Goal: Task Accomplishment & Management: Use online tool/utility

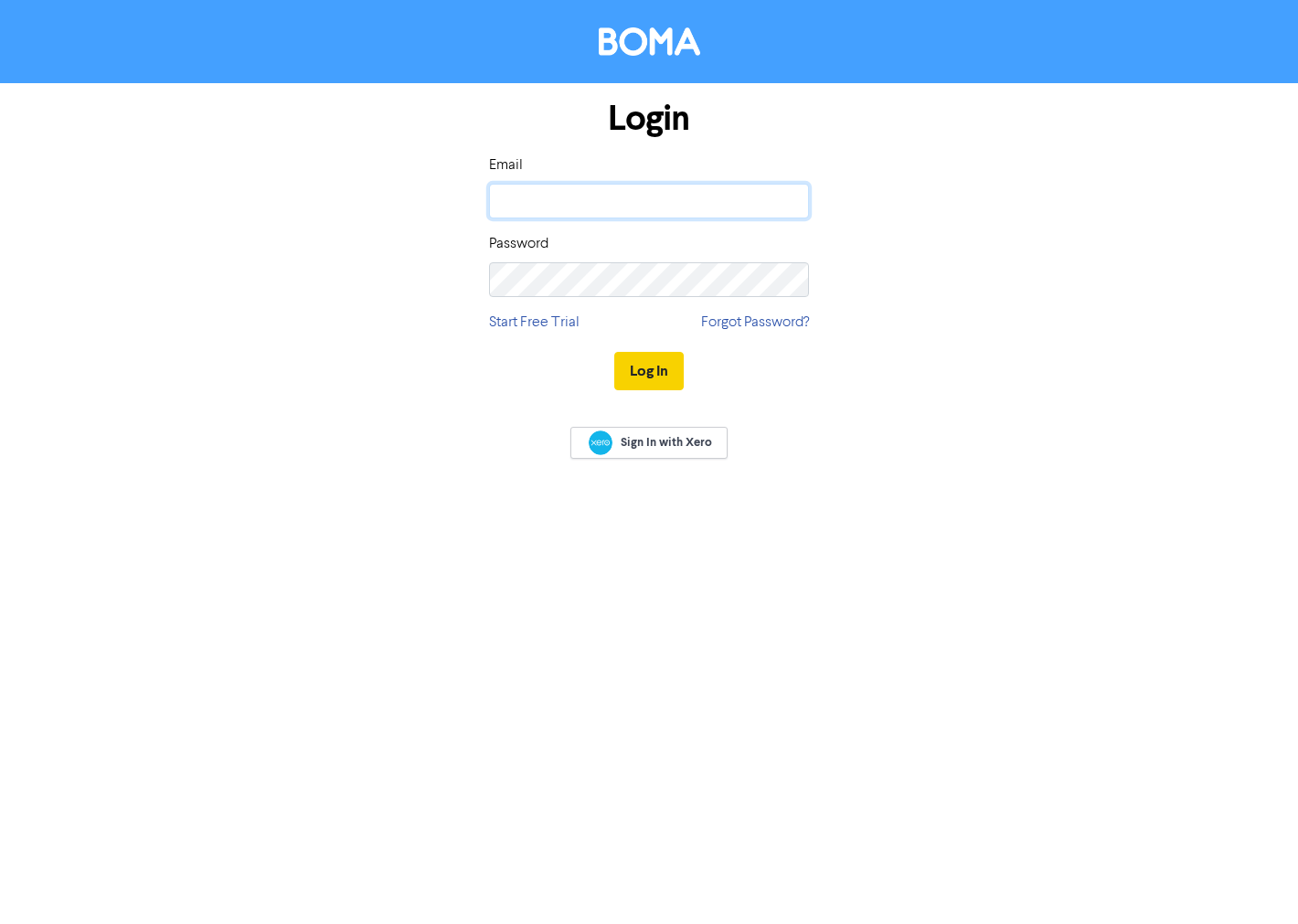
type input "[EMAIL_ADDRESS][DOMAIN_NAME]"
click at [643, 370] on button "Log In" at bounding box center [649, 371] width 70 height 38
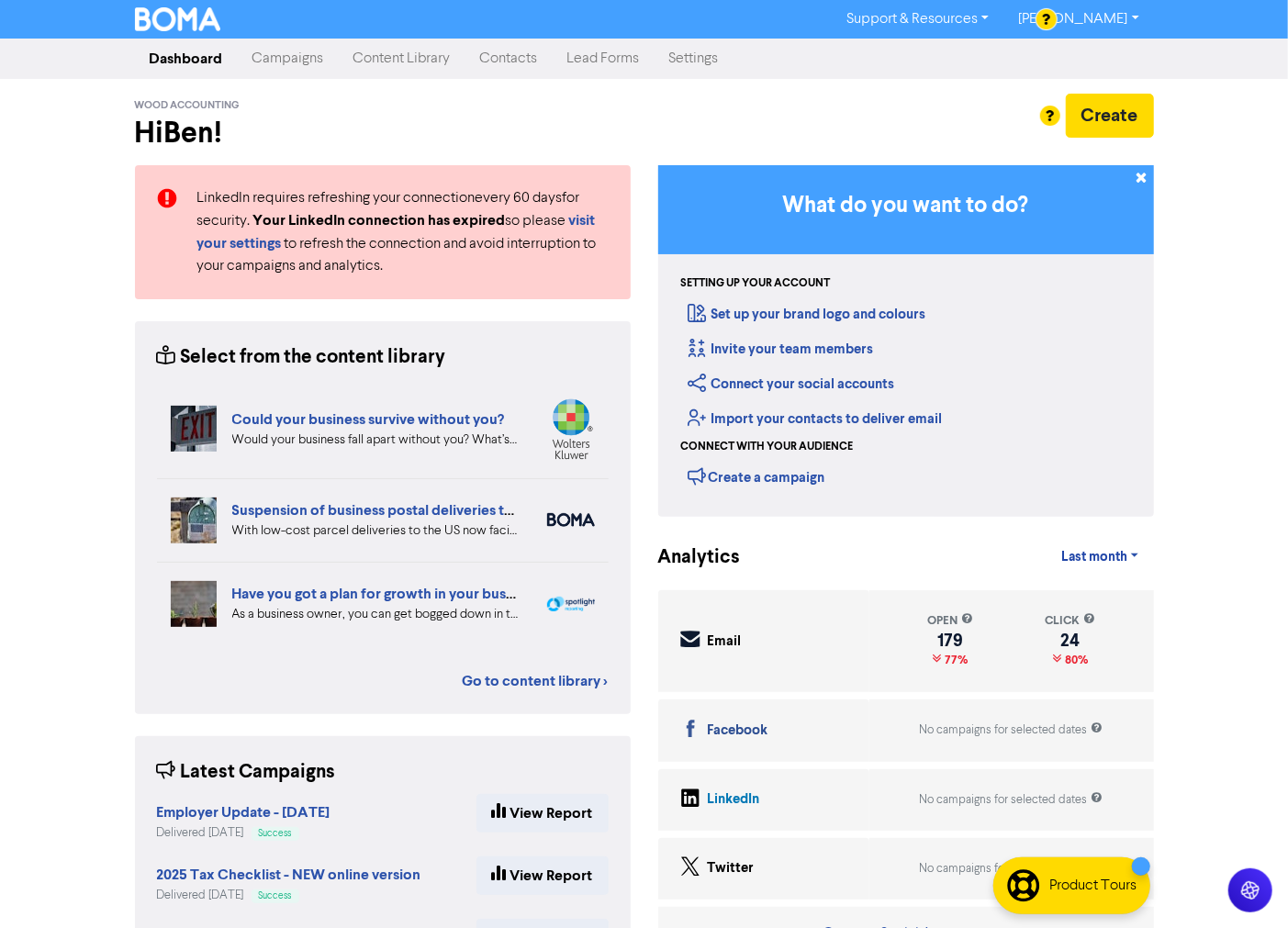
click at [309, 57] on link "Campaigns" at bounding box center [289, 58] width 101 height 36
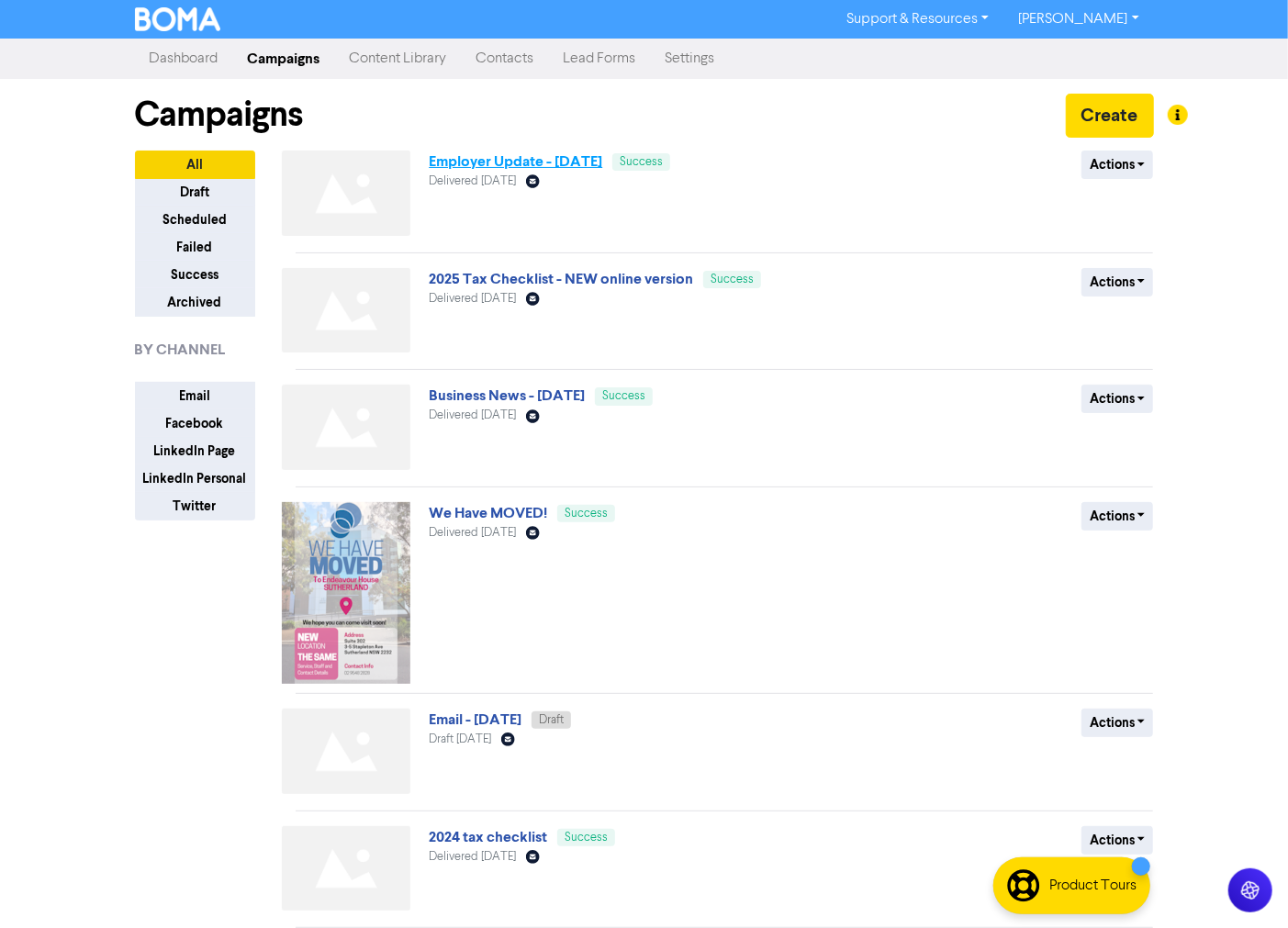
click at [451, 157] on link "Employer Update - [DATE]" at bounding box center [515, 161] width 173 height 18
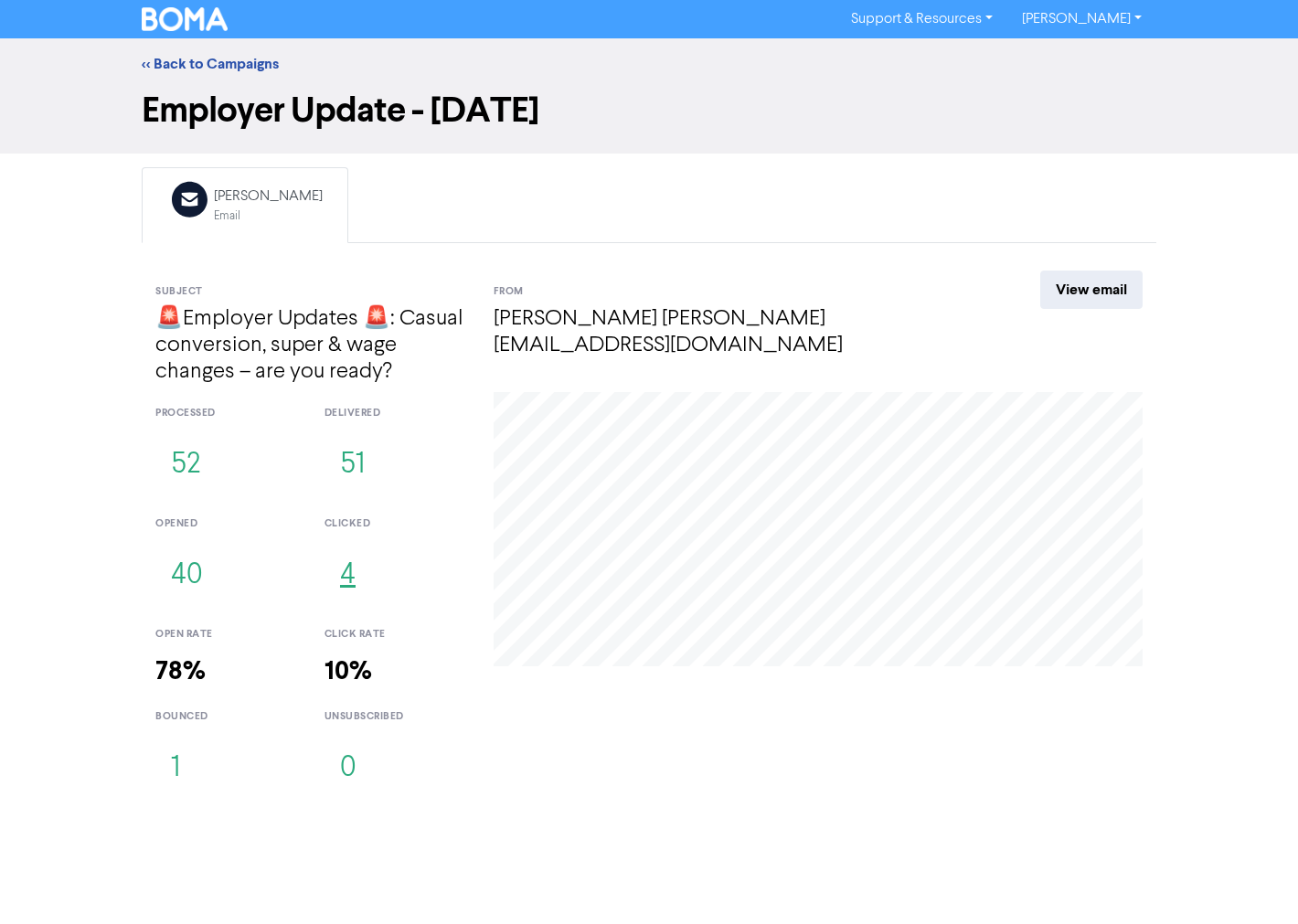
click at [354, 575] on button "4" at bounding box center [348, 575] width 47 height 60
click at [183, 763] on button "1" at bounding box center [175, 768] width 40 height 60
click at [232, 59] on link "<< Back to Campaigns" at bounding box center [211, 64] width 137 height 18
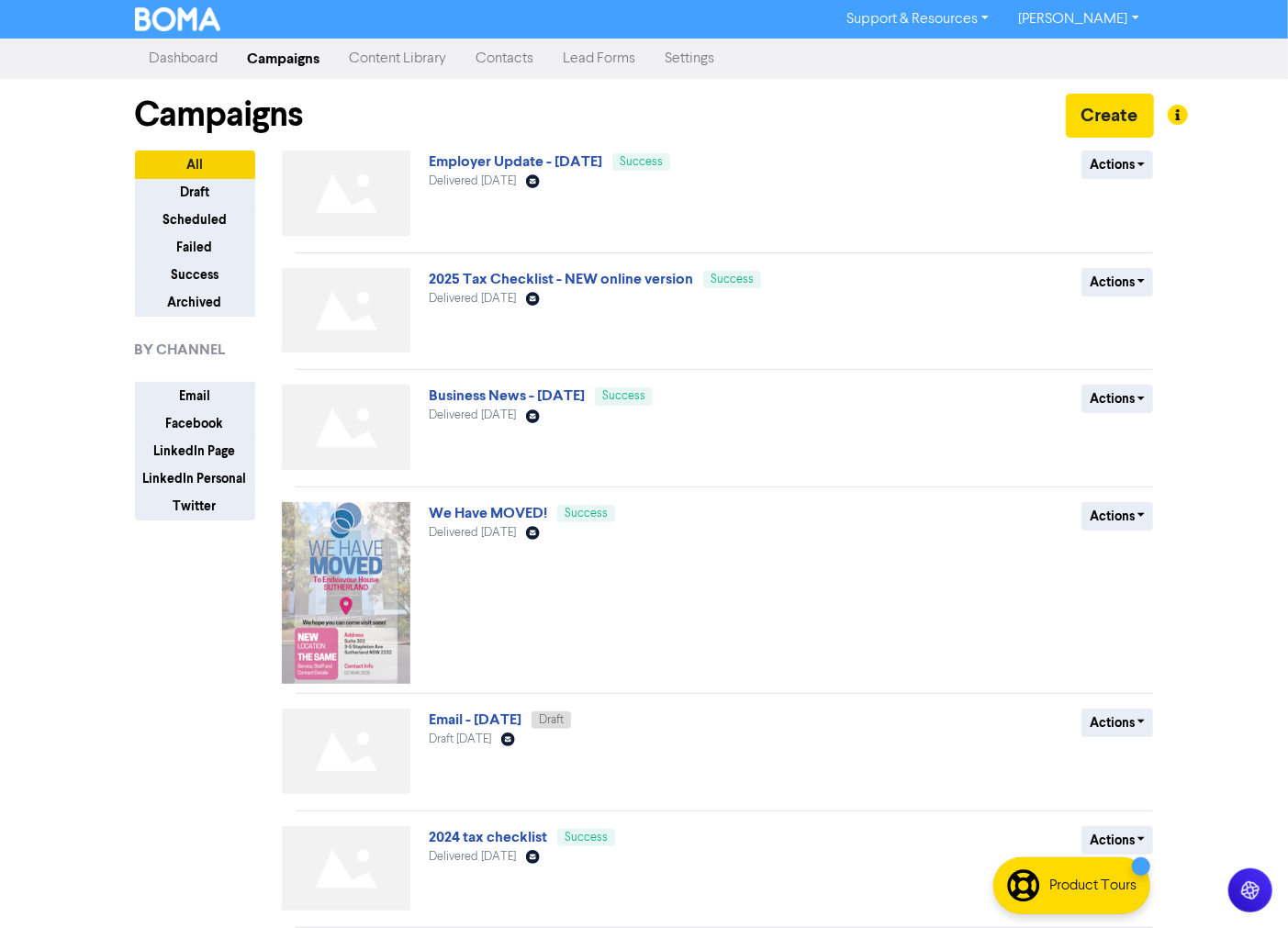
click at [634, 274] on link "2025 Tax Checklist - NEW online version" at bounding box center [561, 278] width 264 height 18
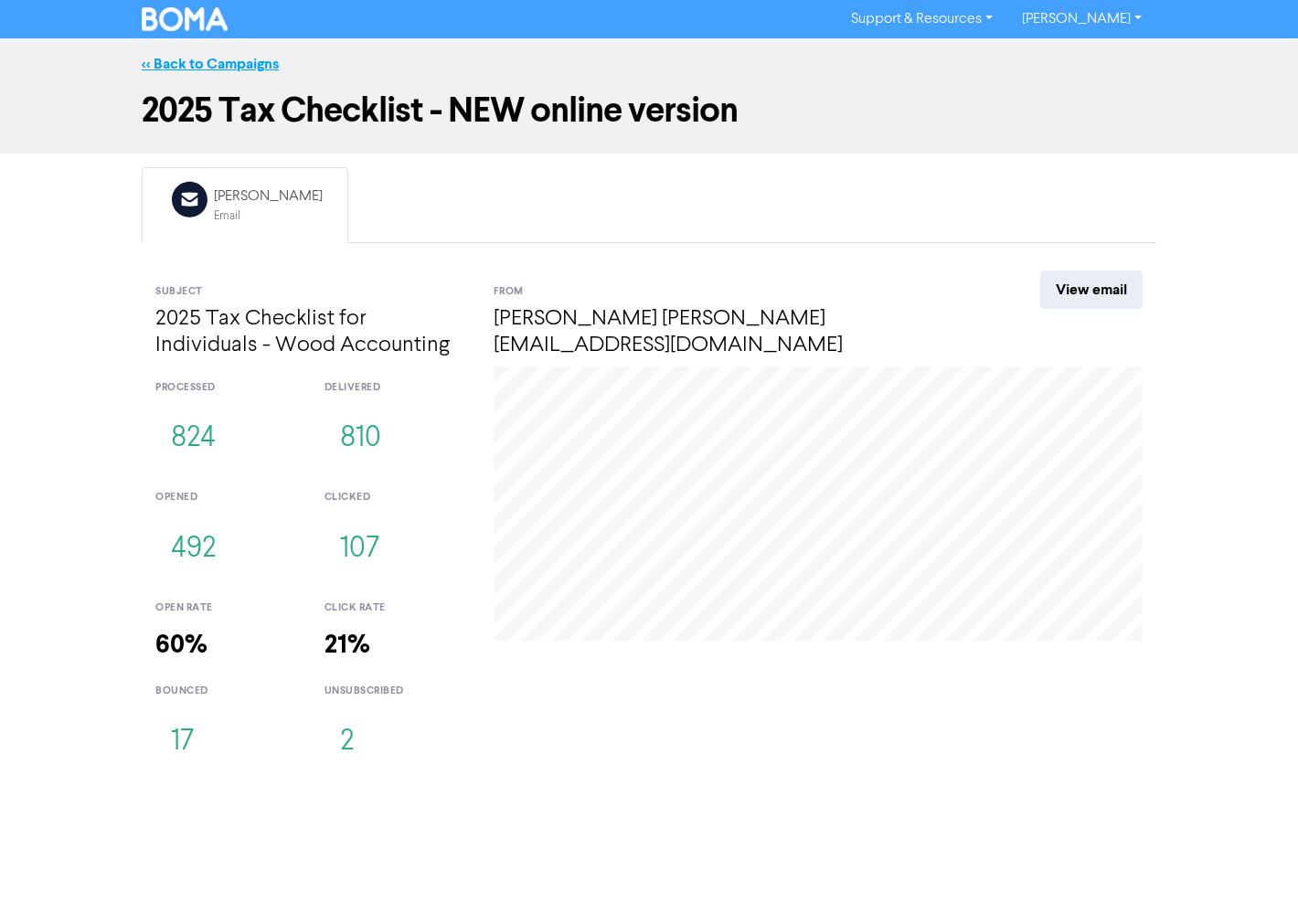
click at [215, 67] on link "<< Back to Campaigns" at bounding box center [211, 64] width 137 height 18
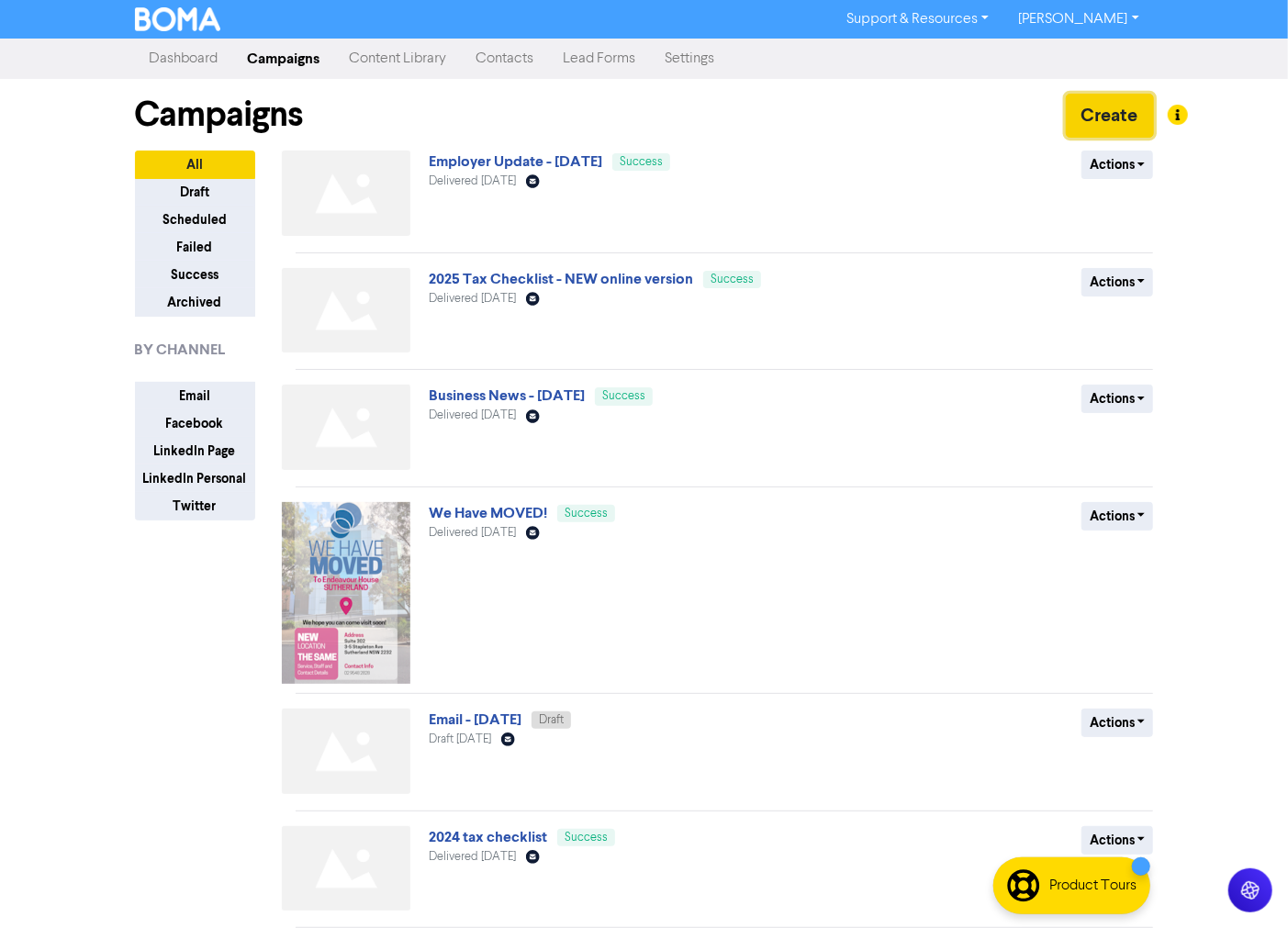
click at [1101, 121] on button "Create" at bounding box center [1110, 116] width 88 height 44
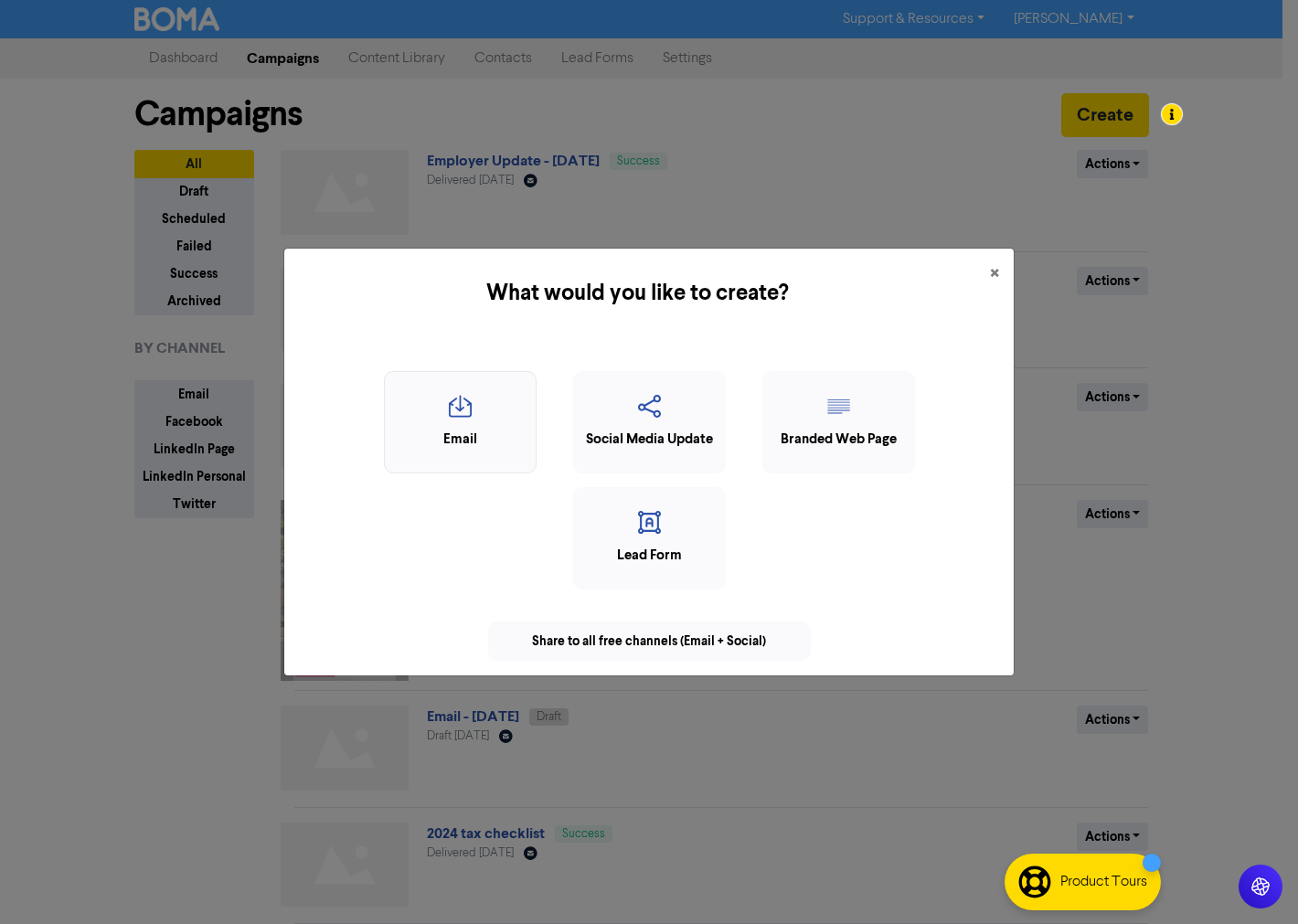
click at [501, 422] on icon "button" at bounding box center [460, 412] width 132 height 34
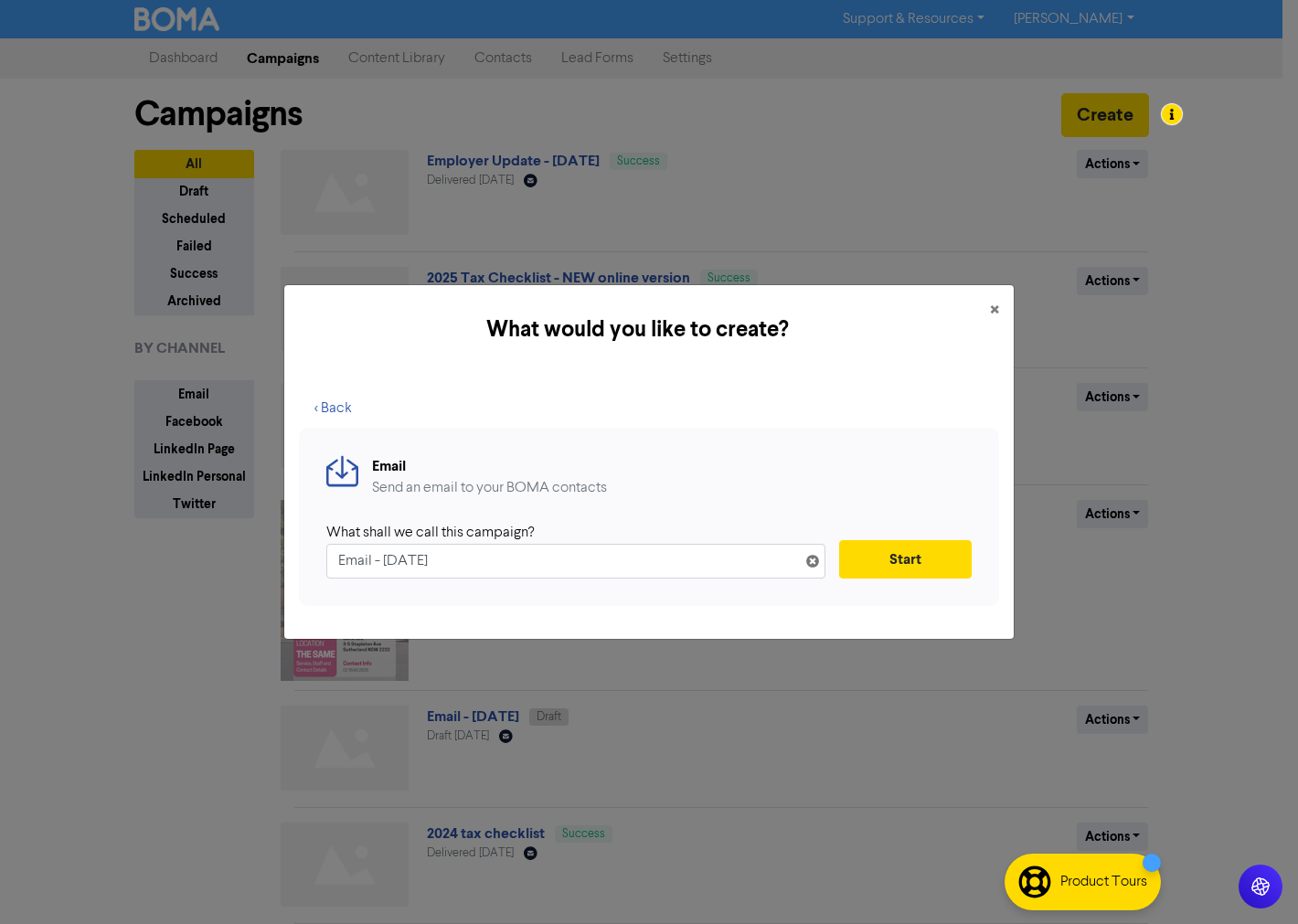
drag, startPoint x: 407, startPoint y: 558, endPoint x: 320, endPoint y: 533, distance: 90.5
click at [321, 533] on div "Email Send an email to your BOMA contacts What shall we call this campaign? Ema…" at bounding box center [649, 516] width 700 height 178
click at [509, 559] on input "Individual Newsletter - [DATE]" at bounding box center [577, 561] width 499 height 34
type input "Individual Newsletter - [DATE]"
click at [883, 554] on button "Start" at bounding box center [905, 559] width 132 height 38
